Goal: Information Seeking & Learning: Understand process/instructions

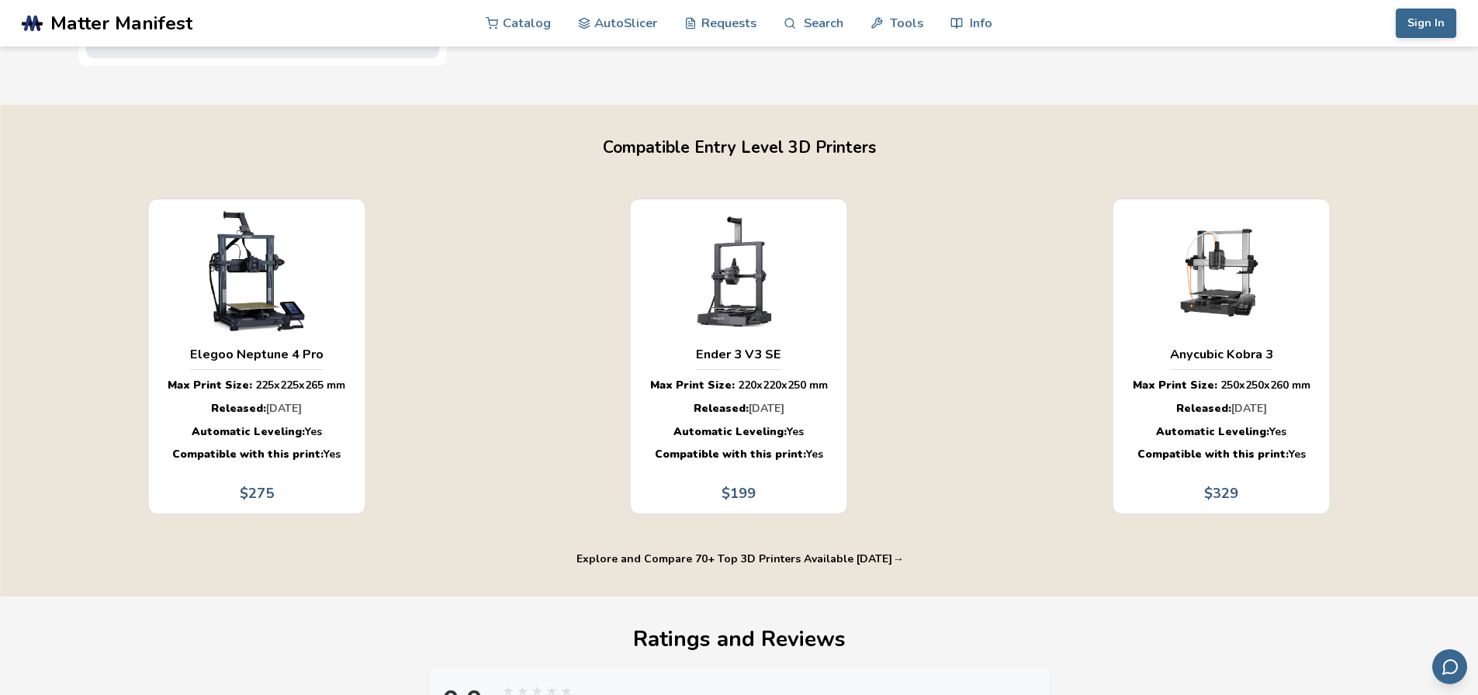
scroll to position [2275, 2]
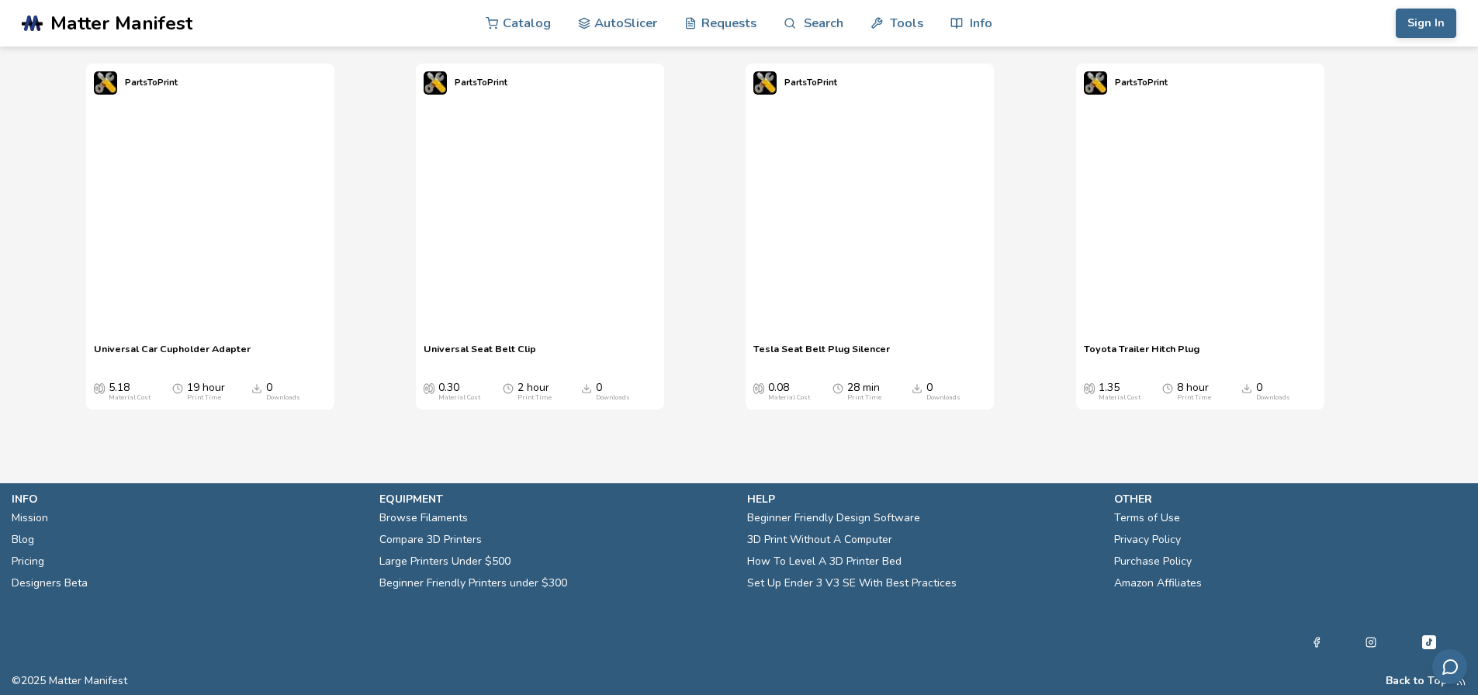
drag, startPoint x: 1445, startPoint y: 208, endPoint x: 1434, endPoint y: 506, distance: 298.1
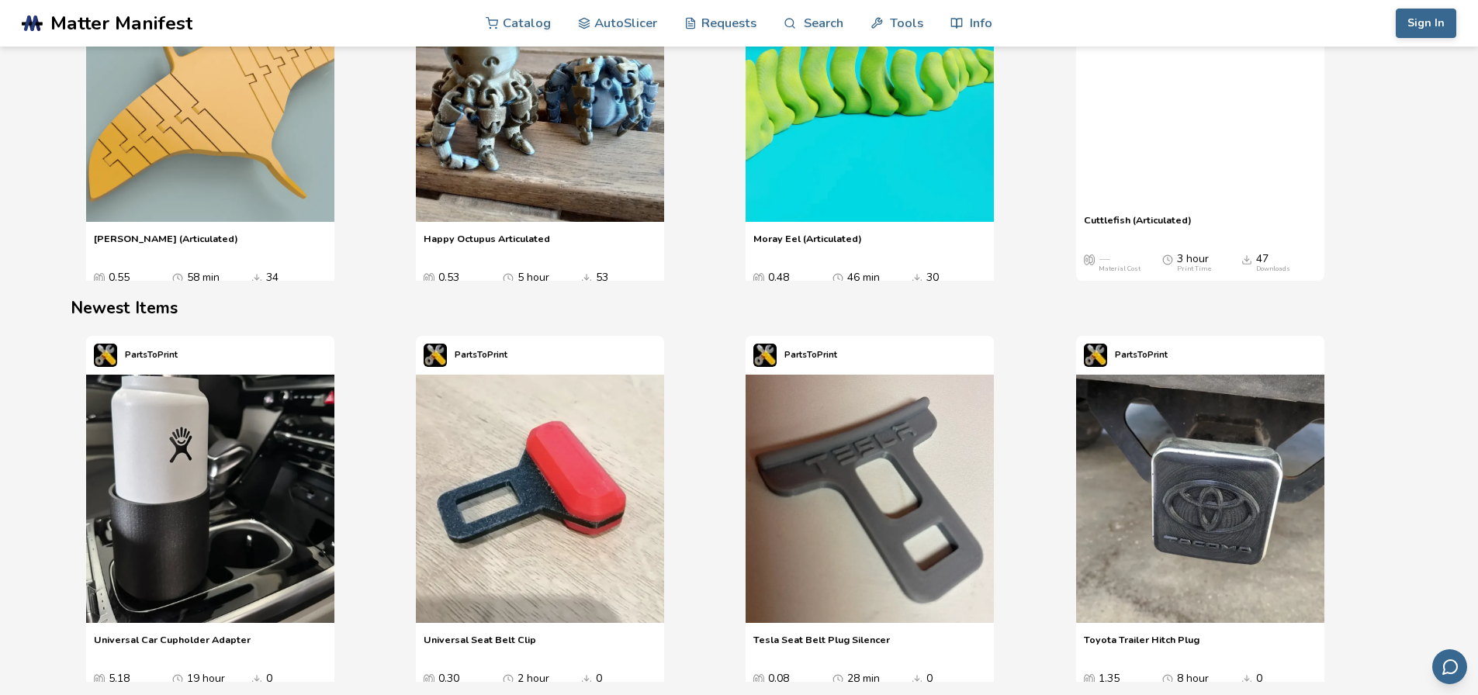
scroll to position [1769, 0]
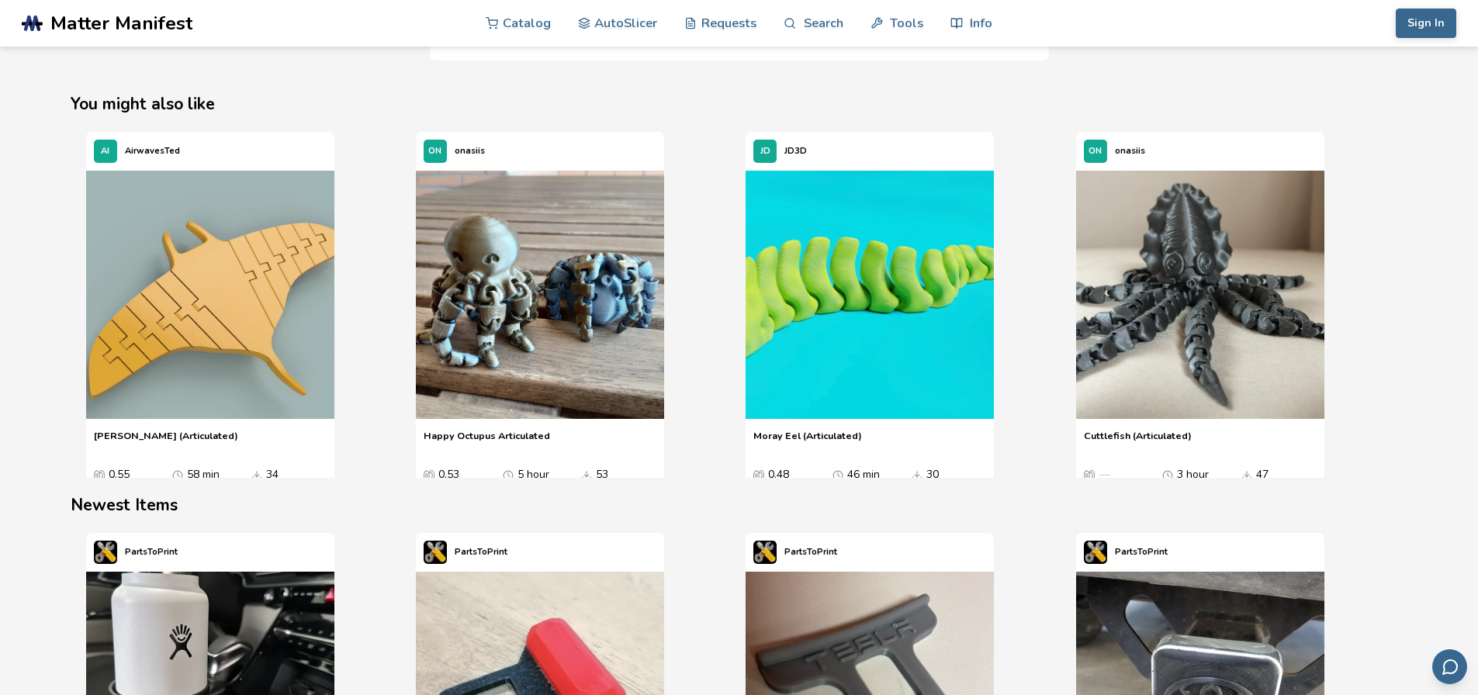
drag, startPoint x: 1413, startPoint y: 490, endPoint x: 1400, endPoint y: 379, distance: 111.6
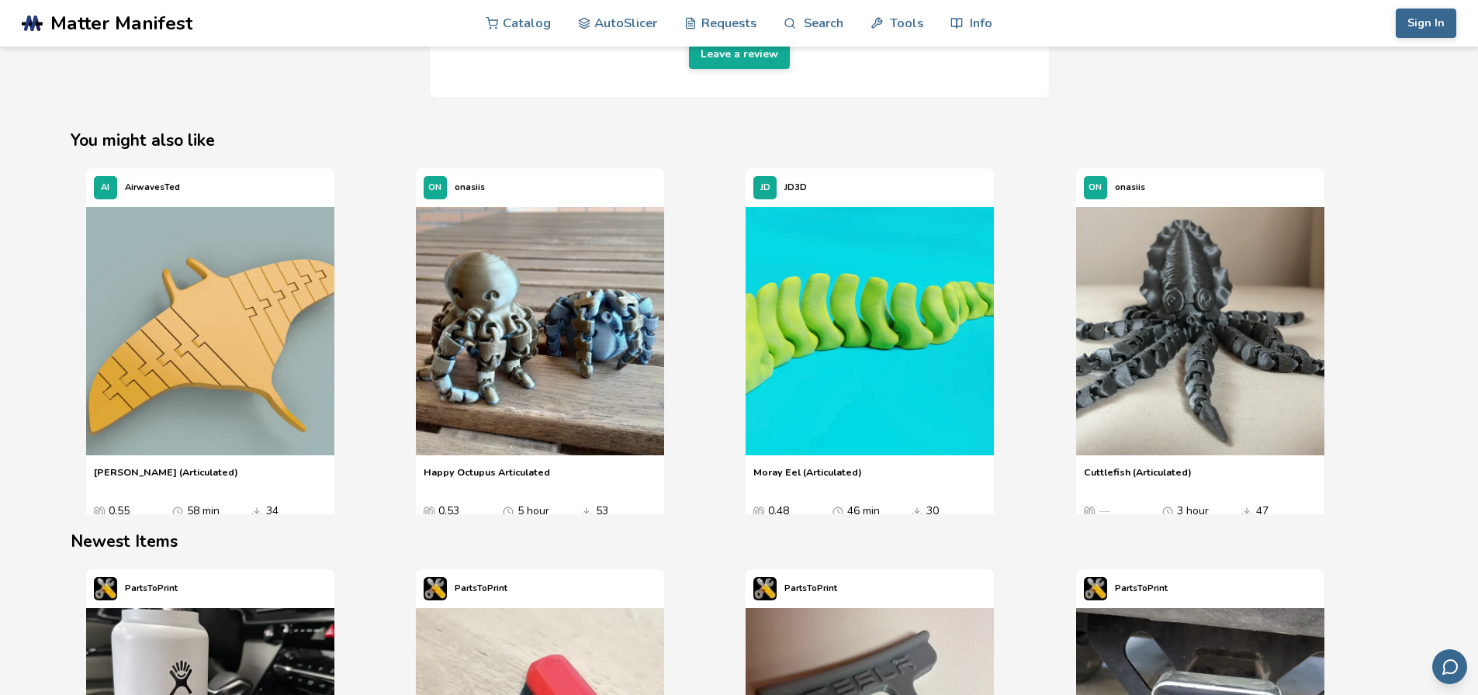
scroll to position [0, 6]
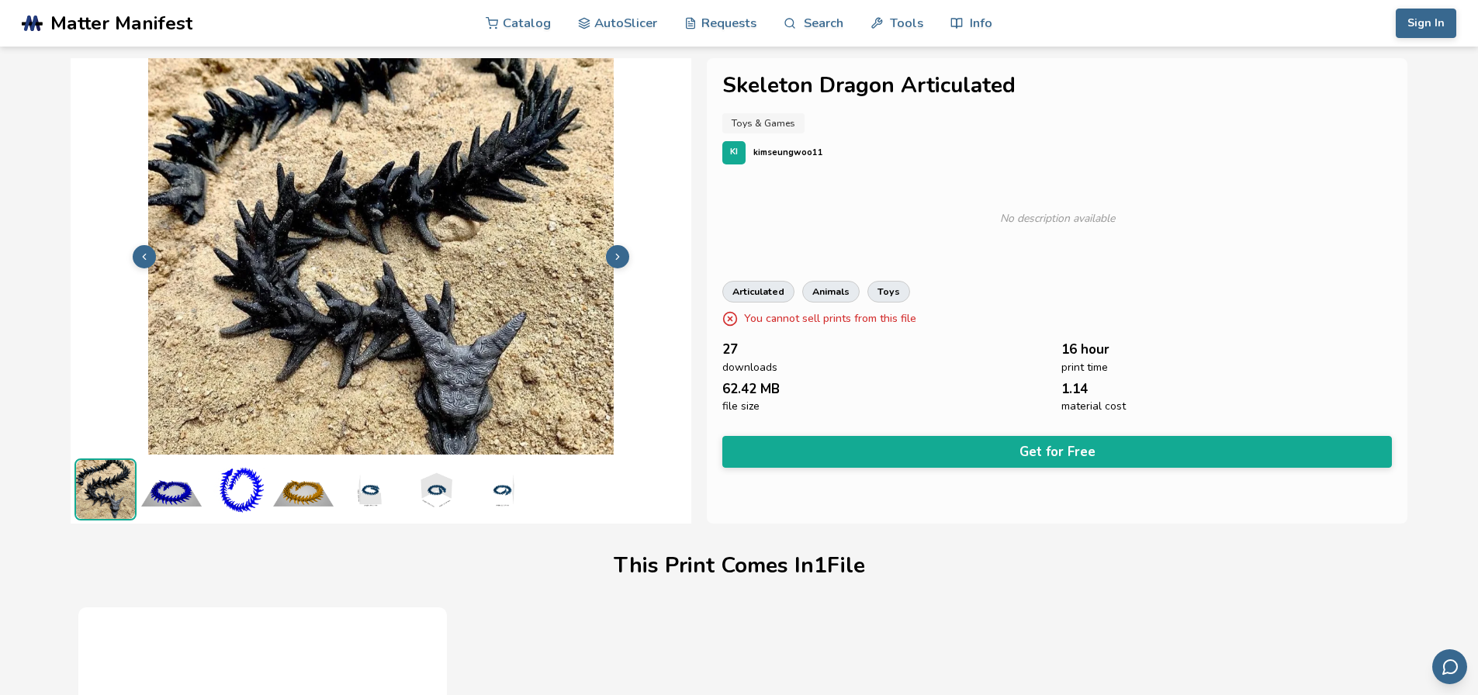
drag, startPoint x: 1361, startPoint y: 474, endPoint x: 1363, endPoint y: -93, distance: 567.1
click at [37, 18] on g at bounding box center [33, 23] width 22 height 17
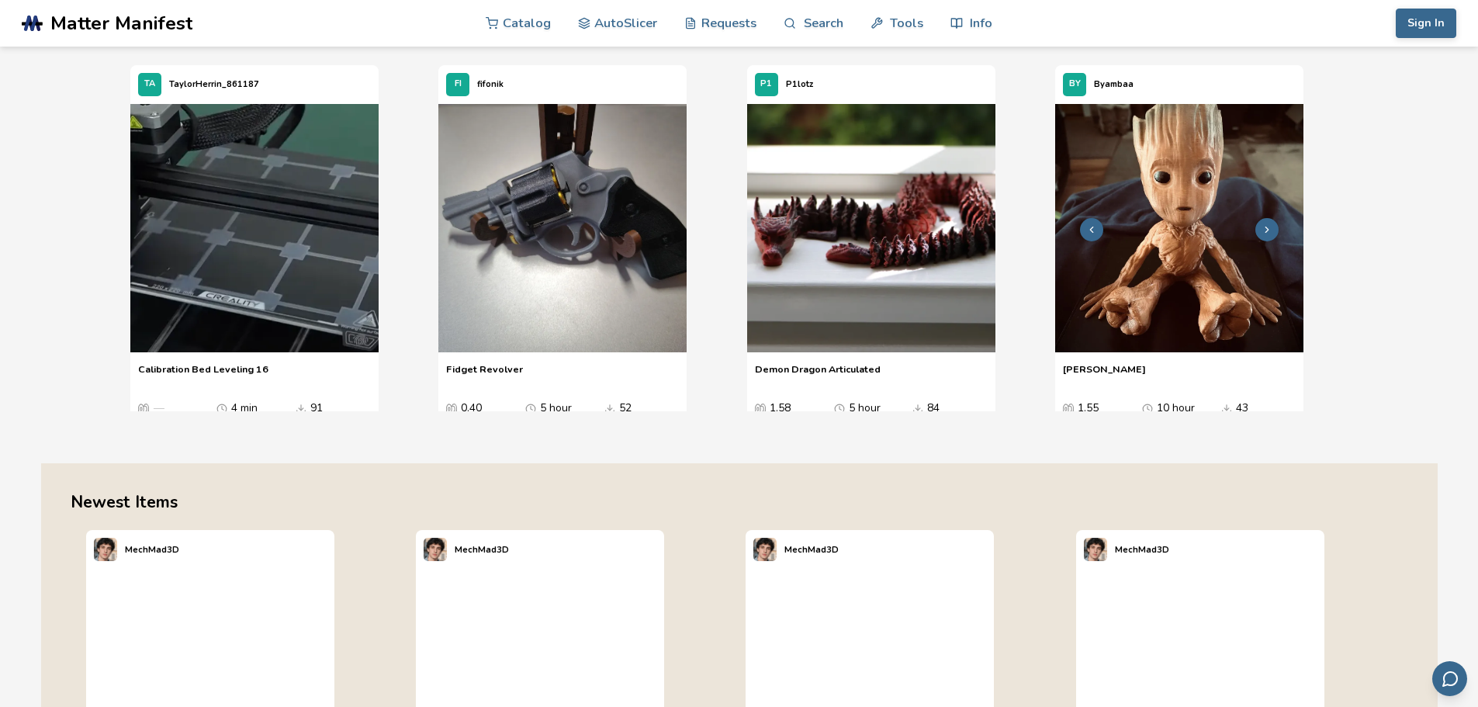
scroll to position [1939, 0]
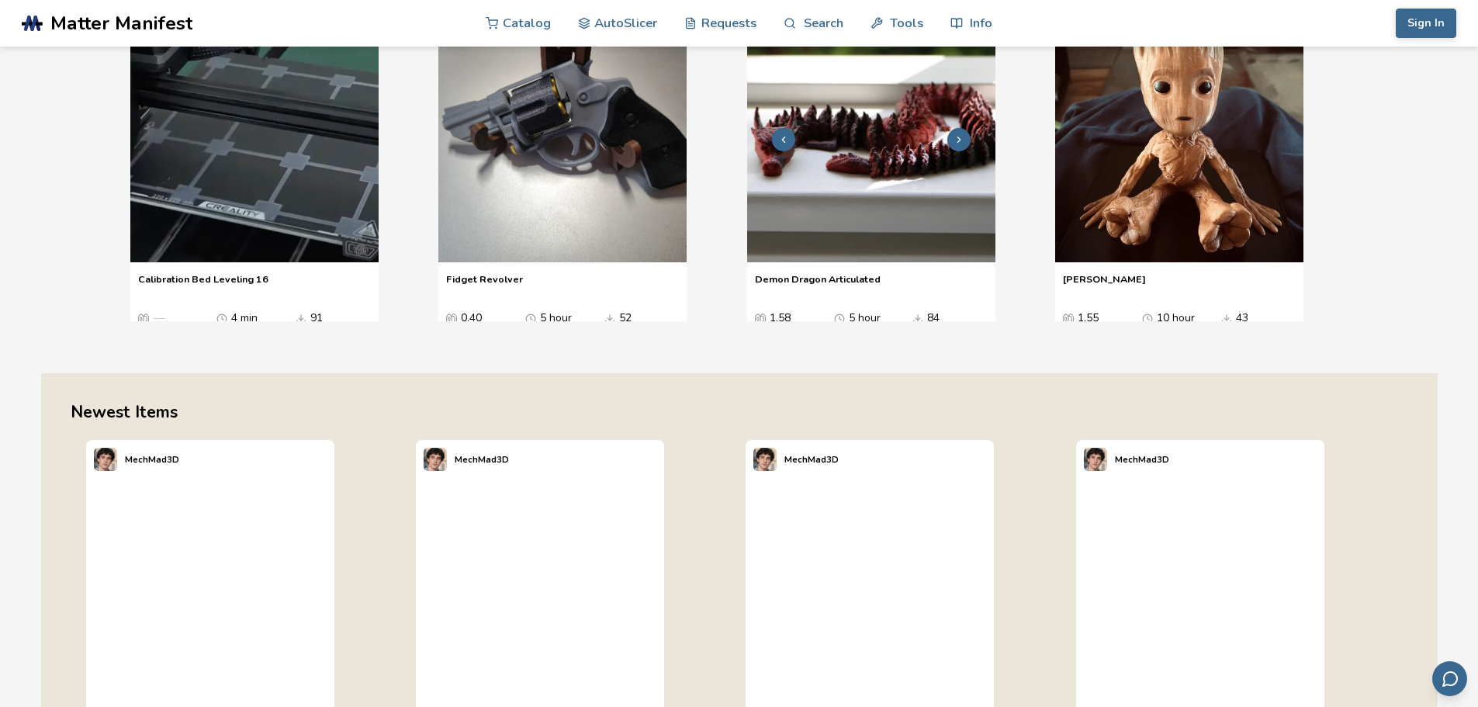
click at [890, 262] on img "3 / 4" at bounding box center [871, 138] width 248 height 248
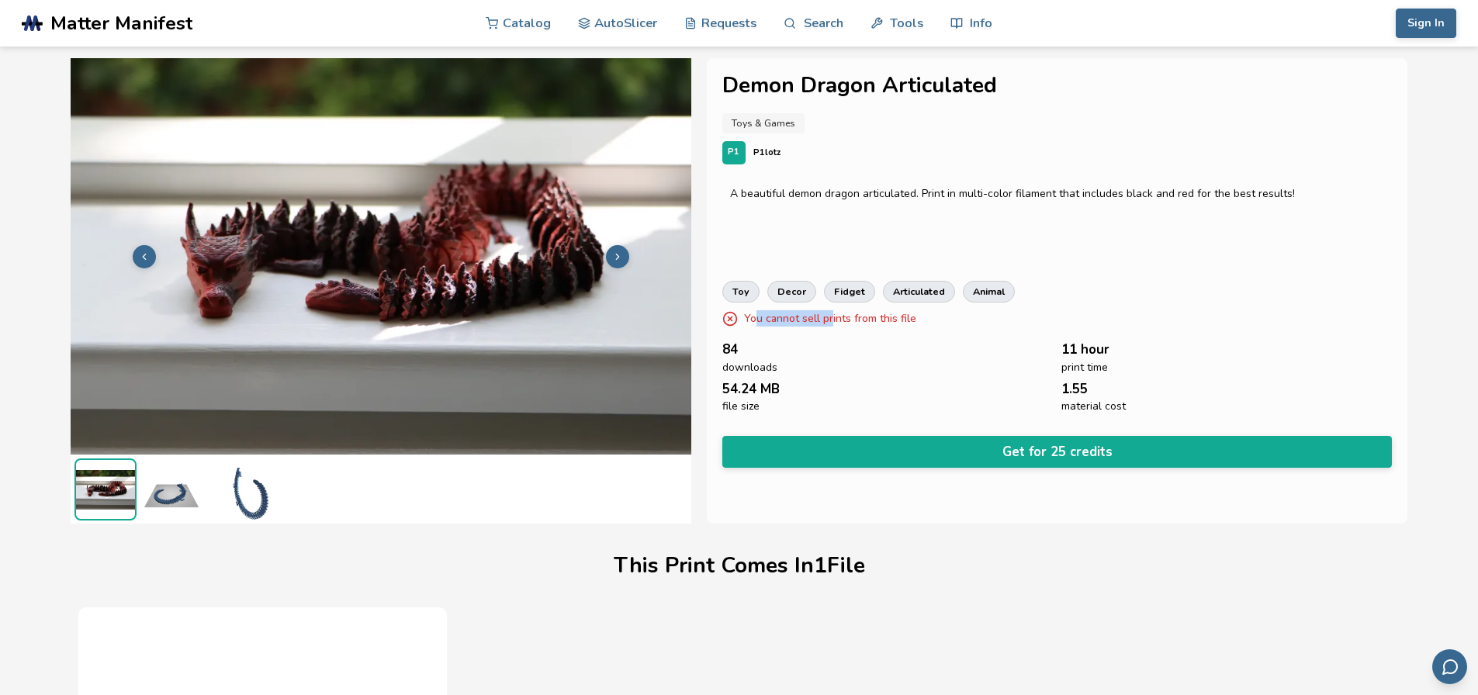
drag, startPoint x: 757, startPoint y: 320, endPoint x: 832, endPoint y: 315, distance: 74.7
click at [832, 315] on p "You cannot sell prints from this file" at bounding box center [830, 318] width 172 height 16
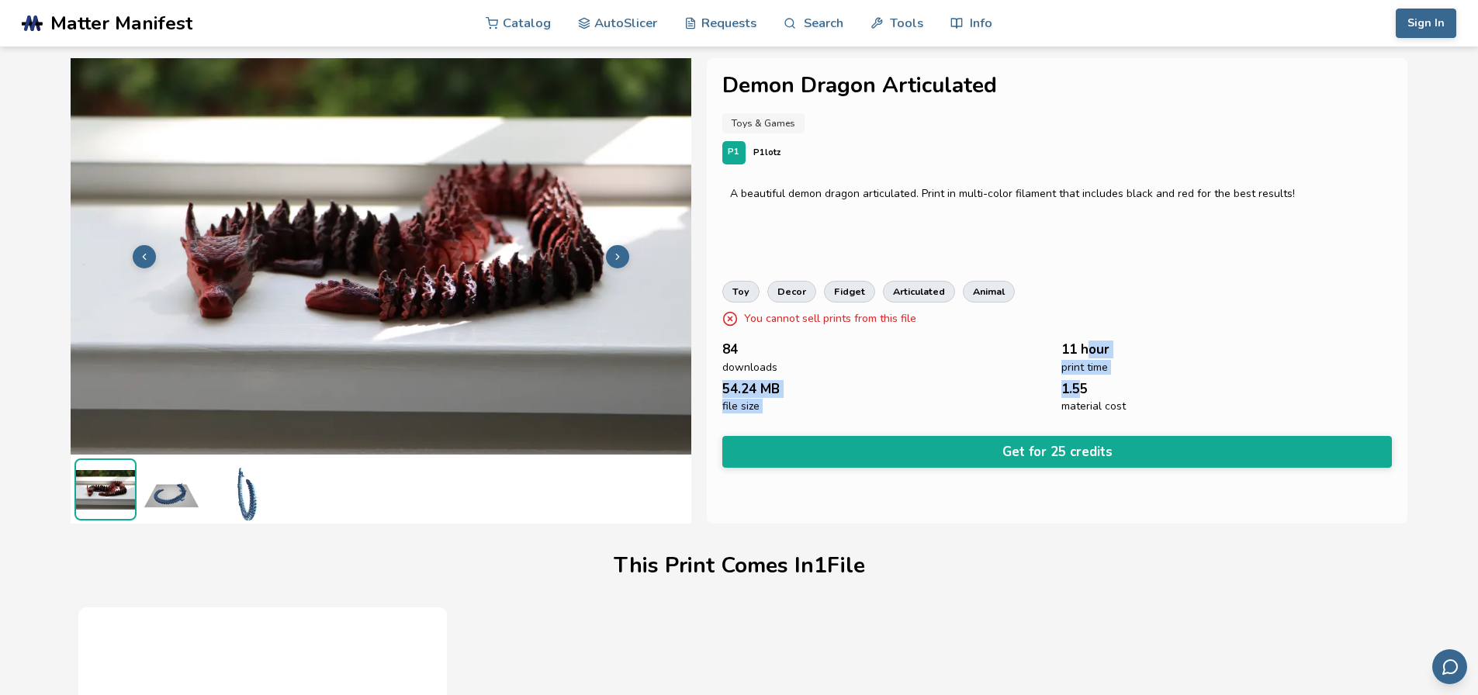
drag, startPoint x: 1090, startPoint y: 344, endPoint x: 1075, endPoint y: 393, distance: 51.0
click at [1077, 390] on div "84 downloads 11 hour print time 54.24 MB file size 1.55 material cost" at bounding box center [1057, 377] width 670 height 71
click at [165, 493] on img at bounding box center [171, 489] width 62 height 62
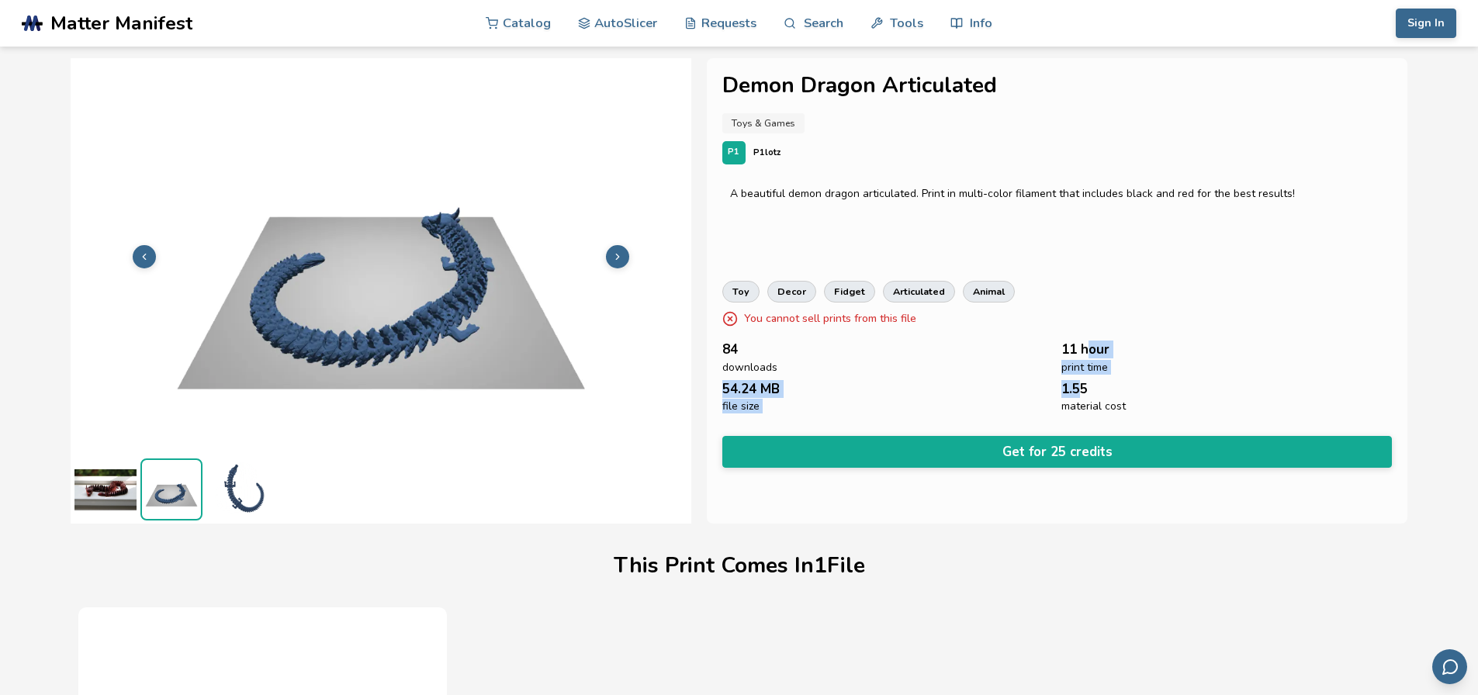
click at [236, 502] on img at bounding box center [237, 489] width 62 height 62
